Goal: Information Seeking & Learning: Learn about a topic

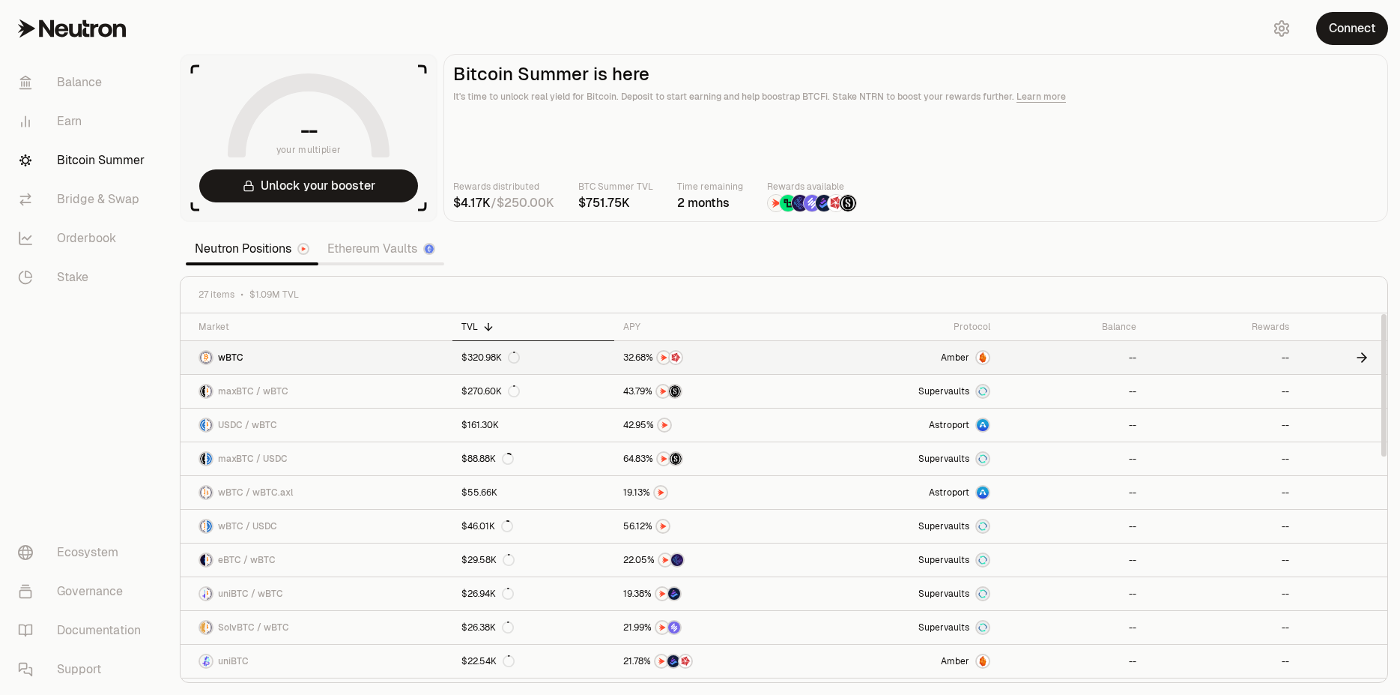
click at [984, 359] on img at bounding box center [983, 357] width 12 height 12
click at [258, 390] on span "maxBTC / wBTC" at bounding box center [253, 391] width 70 height 12
click at [372, 36] on section "-- your multiplier Unlock your booster Bitcoin Summer is here It's time to unlo…" at bounding box center [784, 347] width 1232 height 695
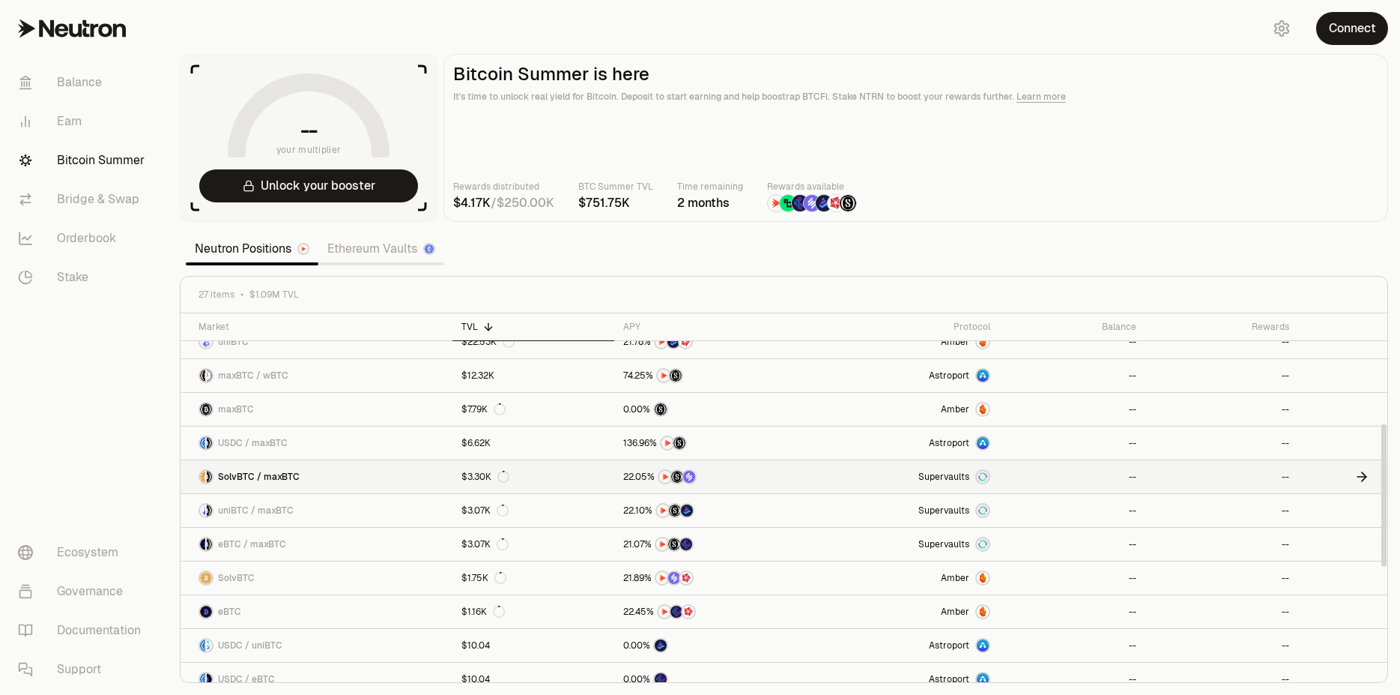
scroll to position [285, 0]
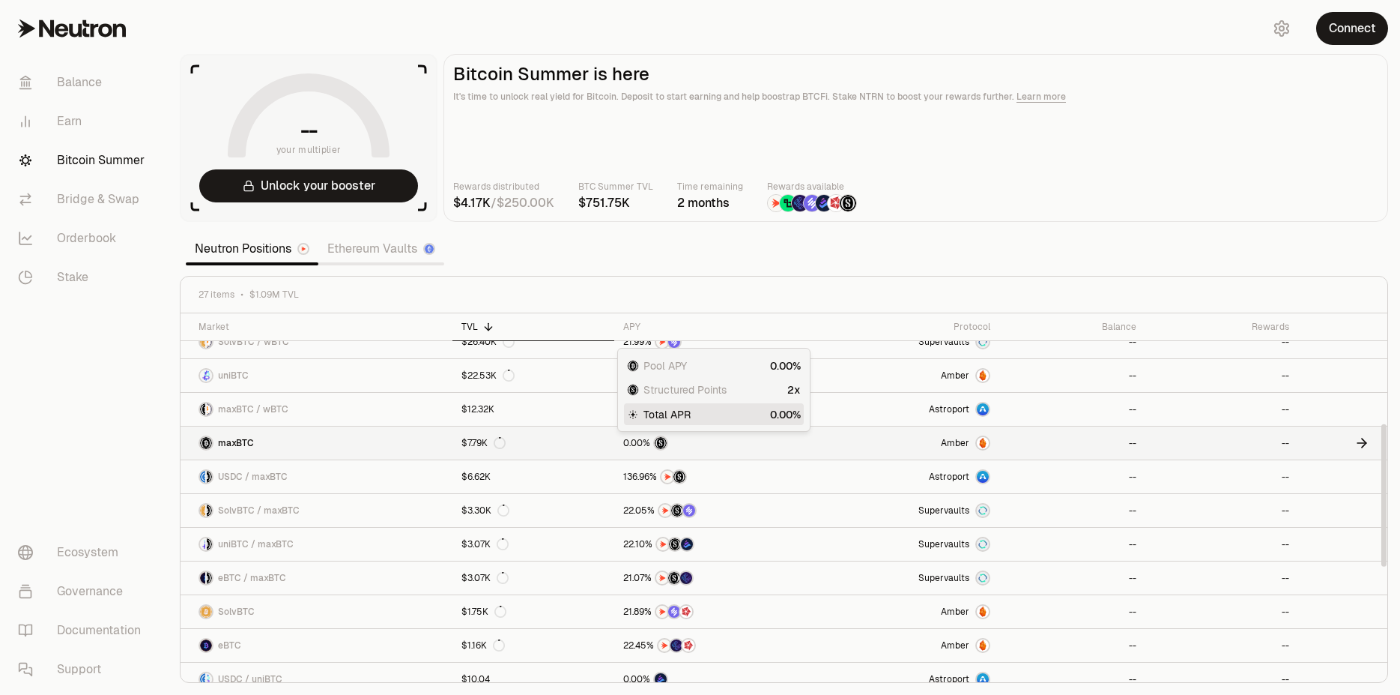
click at [665, 447] on img at bounding box center [661, 443] width 12 height 12
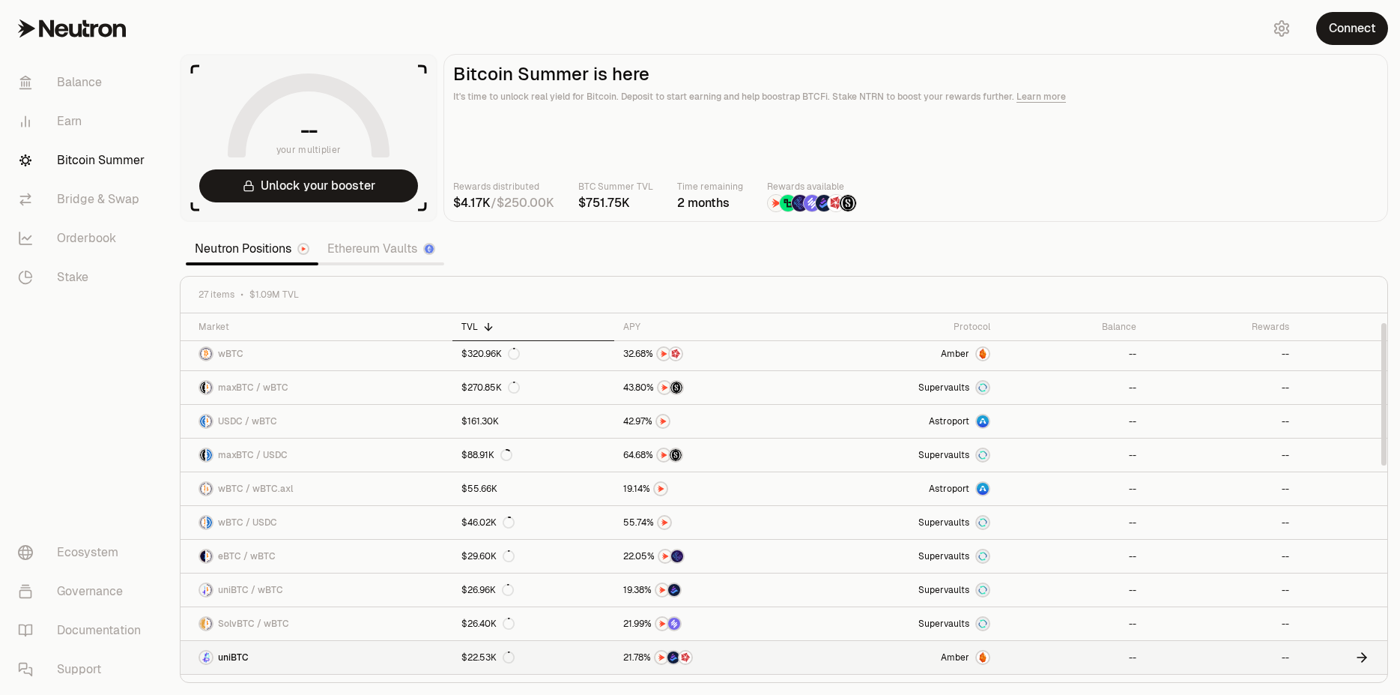
scroll to position [2, 0]
click at [279, 493] on span "wBTC / wBTC.axl" at bounding box center [255, 490] width 75 height 12
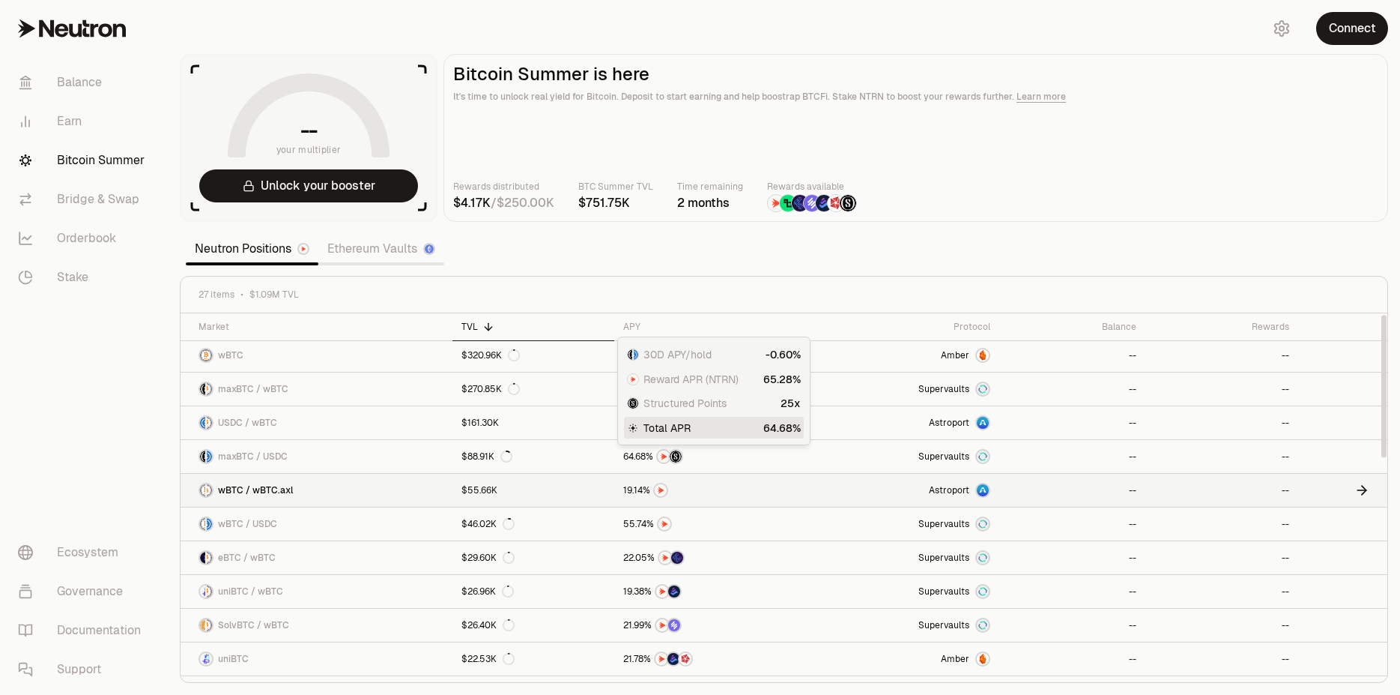
scroll to position [0, 0]
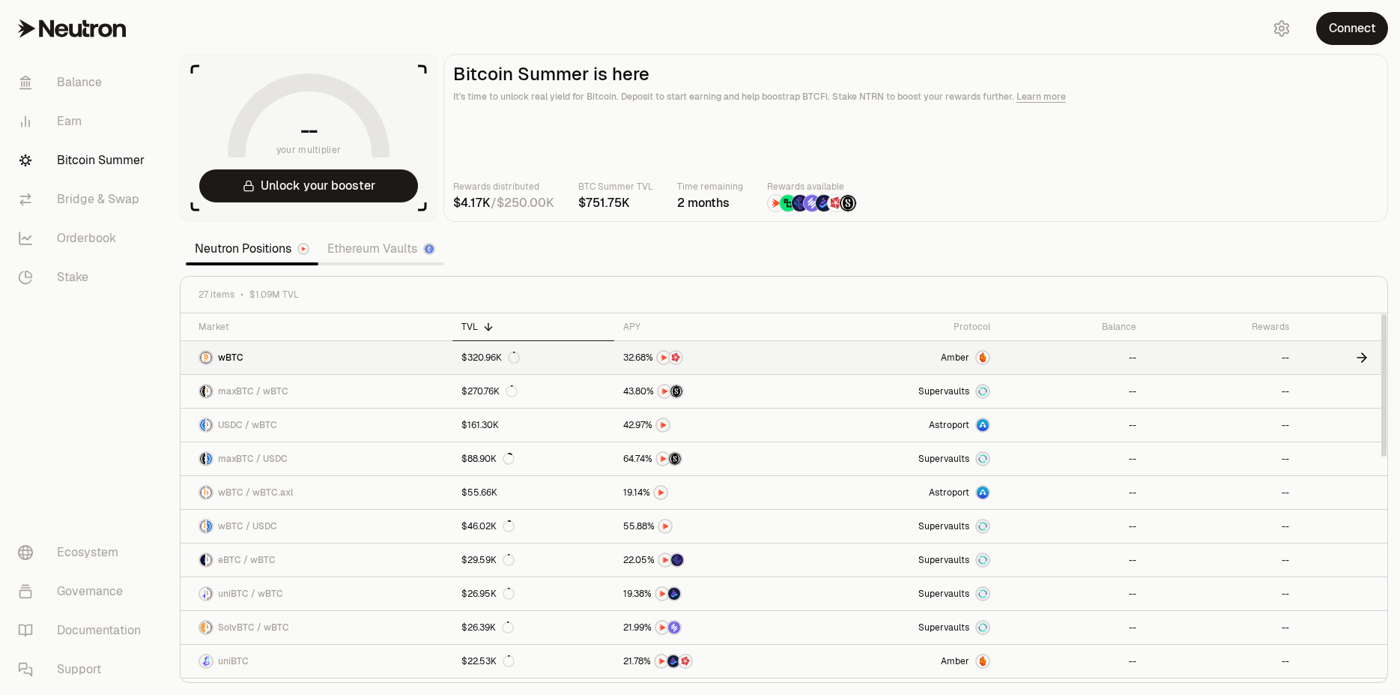
click at [240, 354] on span "wBTC" at bounding box center [230, 357] width 25 height 12
